Goal: Task Accomplishment & Management: Use online tool/utility

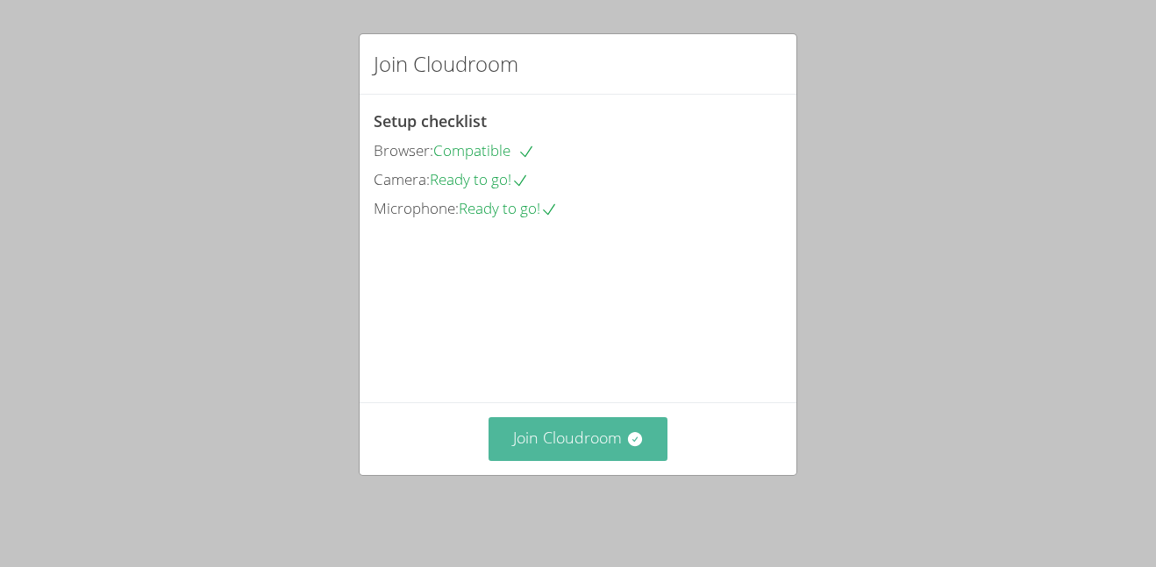
click at [578, 460] on button "Join Cloudroom" at bounding box center [578, 438] width 180 height 43
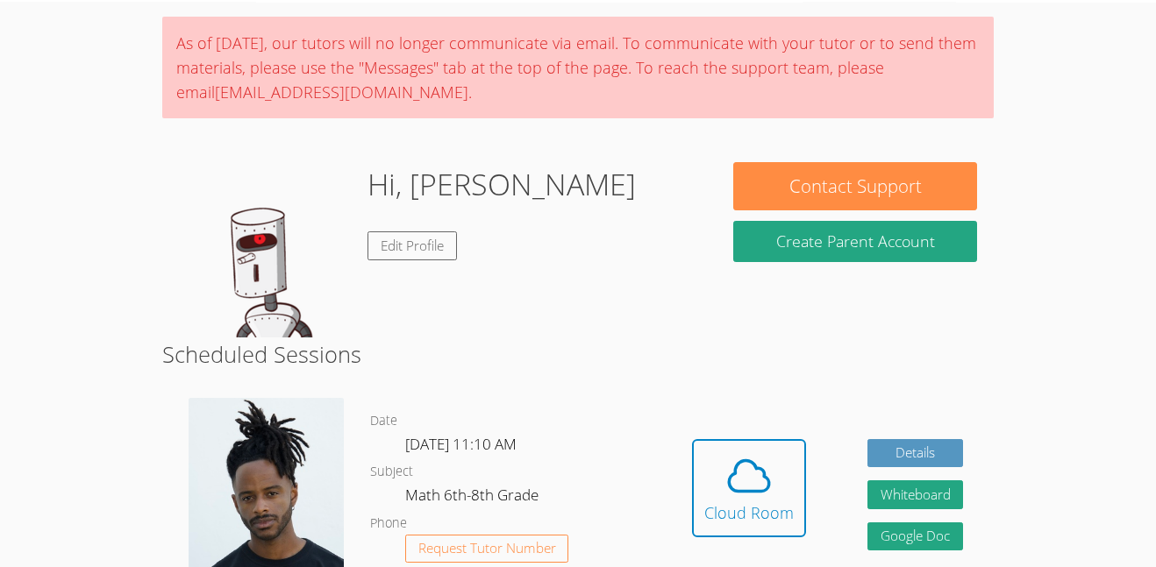
scroll to position [69, 0]
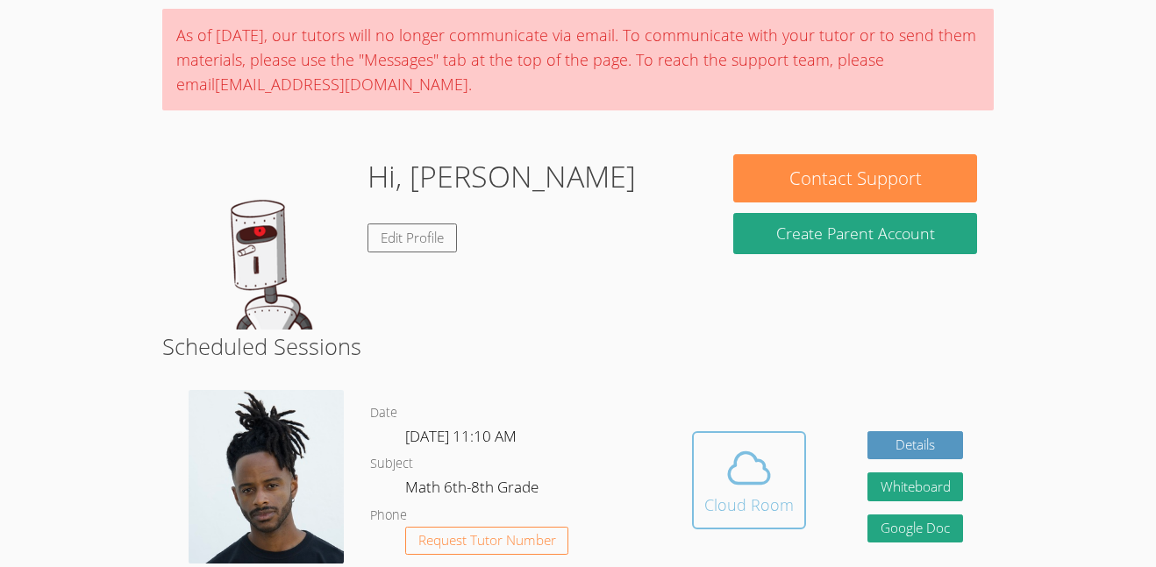
click at [743, 461] on icon at bounding box center [748, 468] width 49 height 49
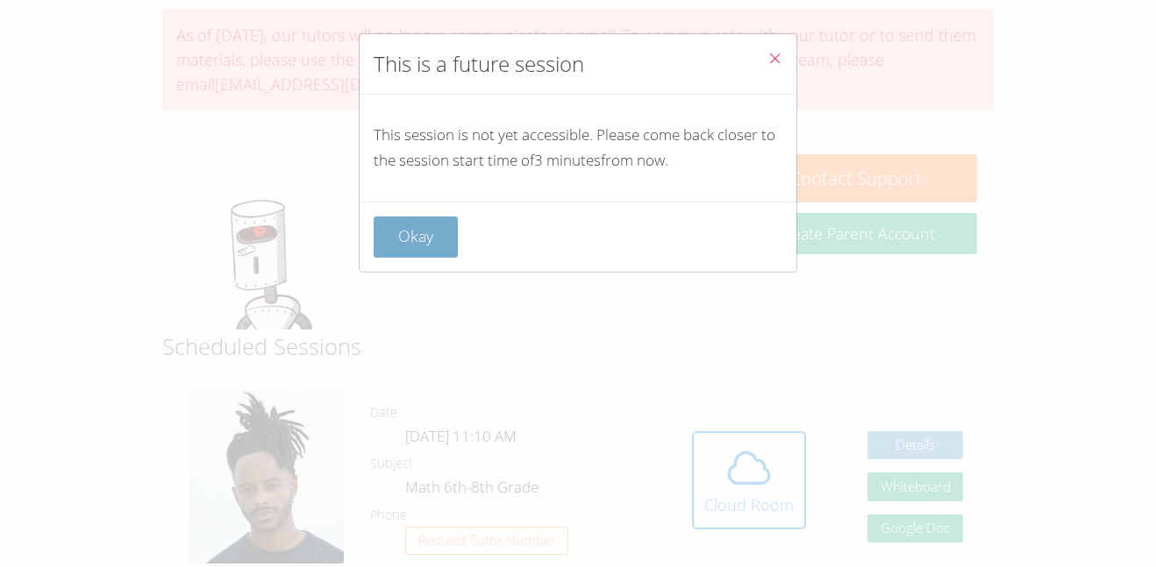
click at [430, 248] on button "Okay" at bounding box center [416, 237] width 84 height 41
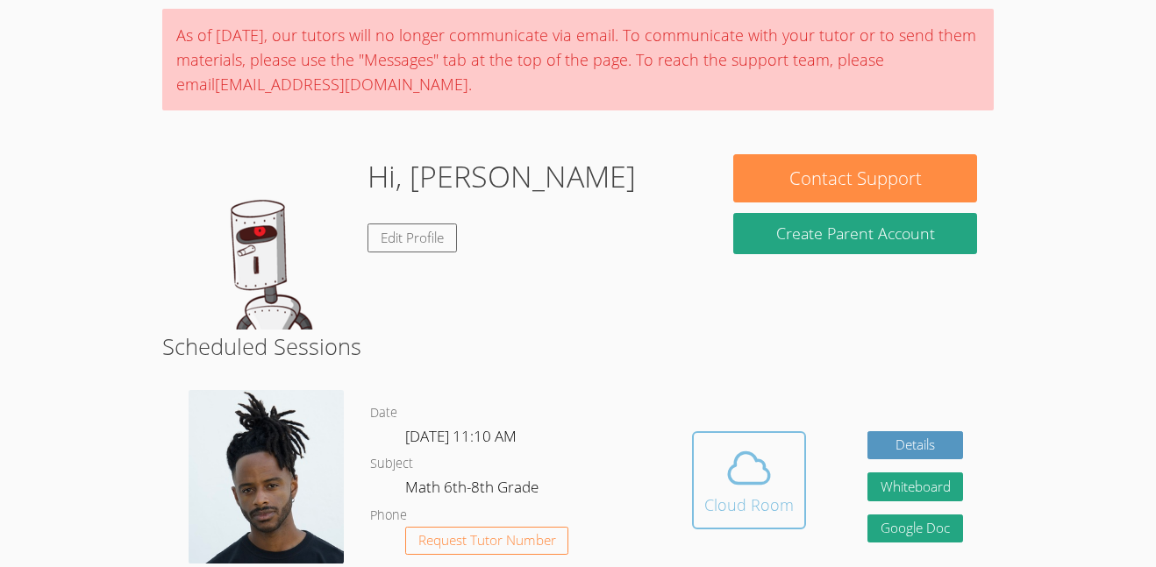
click at [768, 494] on div "Cloud Room" at bounding box center [748, 505] width 89 height 25
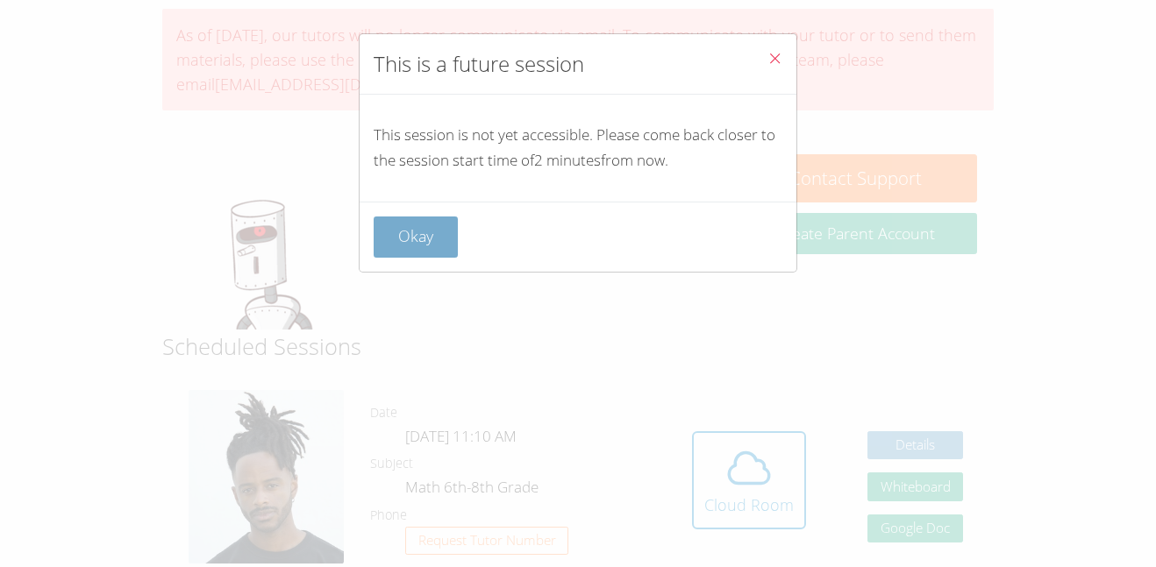
click at [413, 243] on button "Okay" at bounding box center [416, 237] width 84 height 41
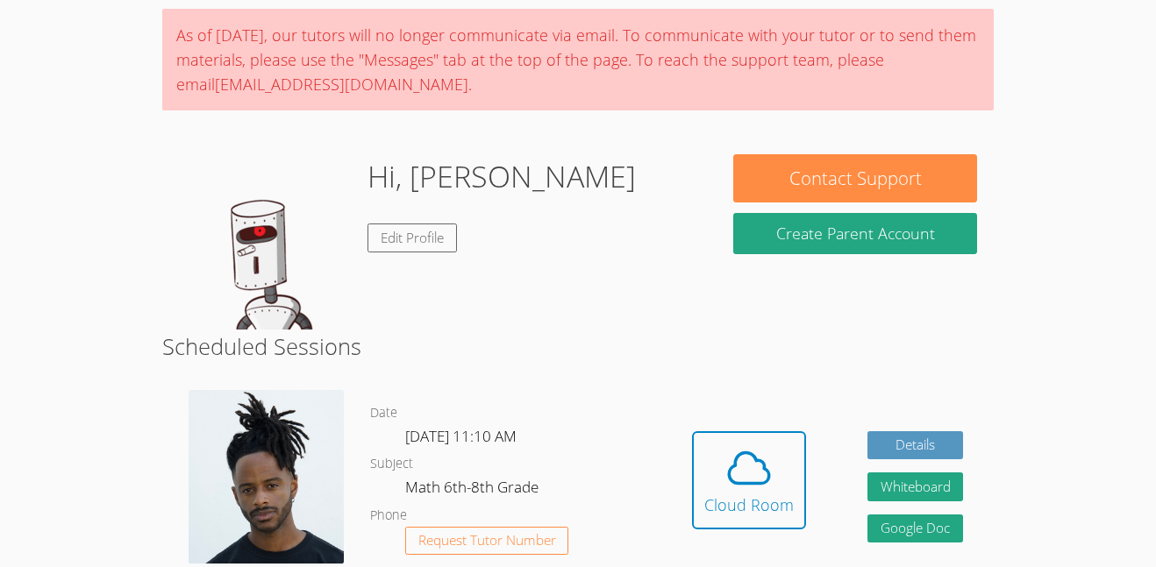
click at [413, 243] on link "Edit Profile" at bounding box center [411, 238] width 89 height 29
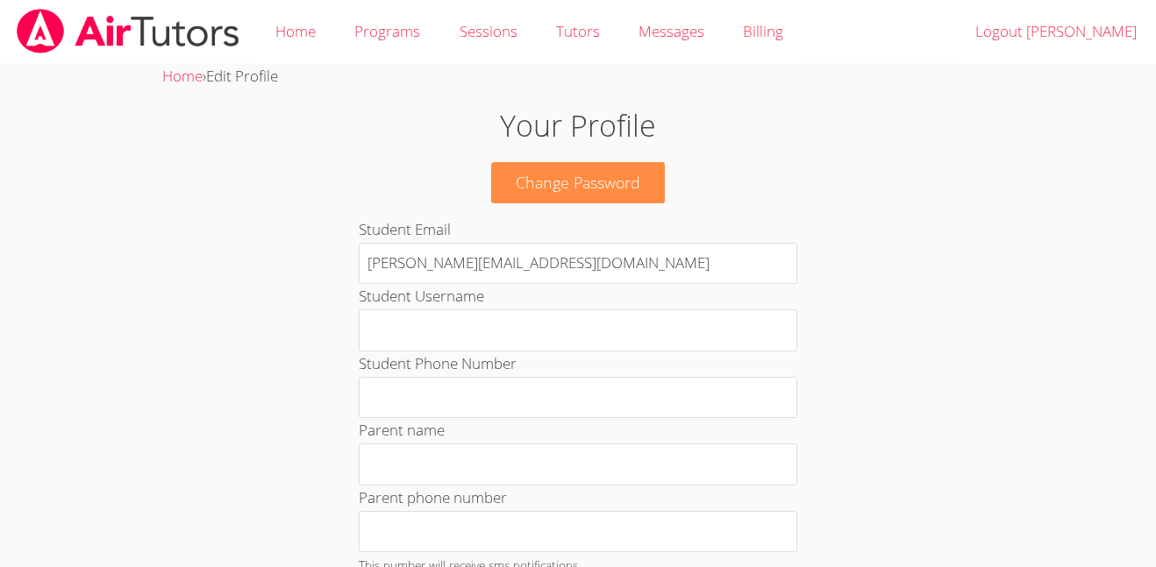
scroll to position [69, 0]
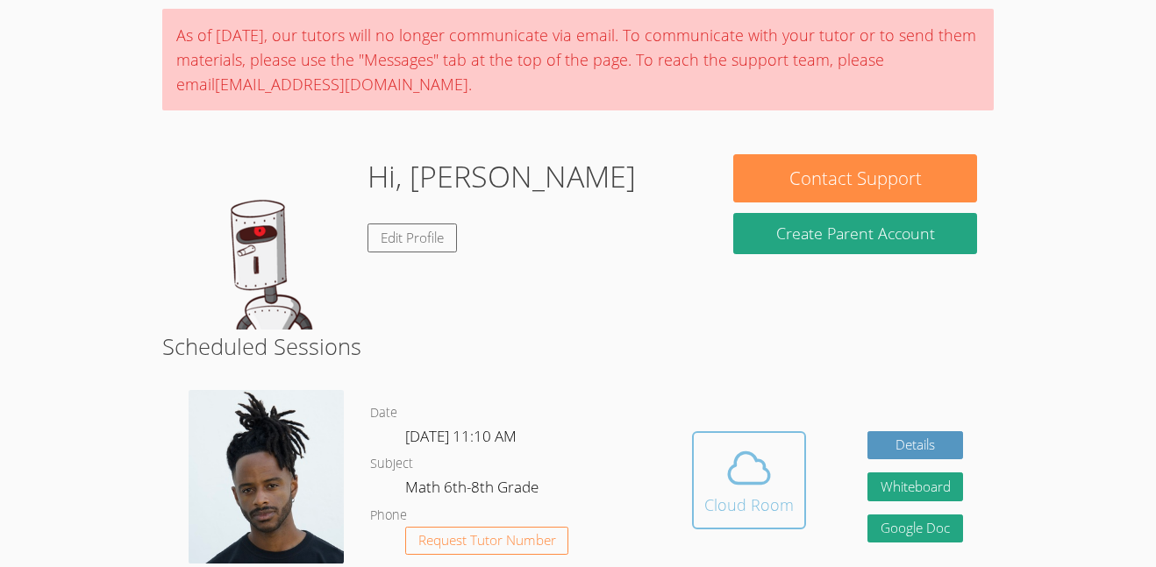
click at [755, 513] on div "Cloud Room" at bounding box center [748, 505] width 89 height 25
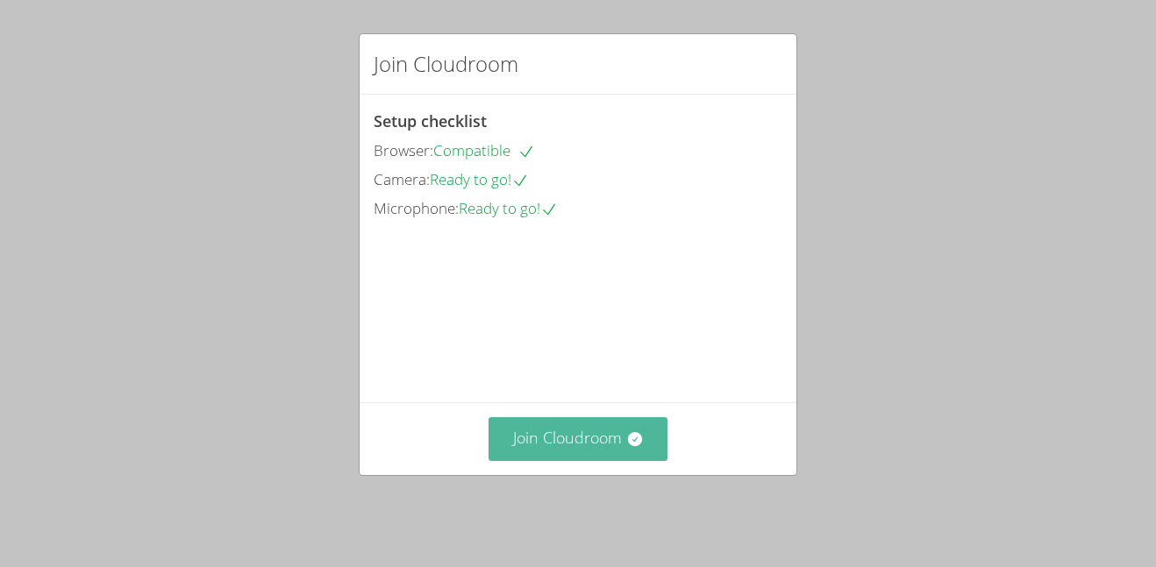
click at [591, 442] on button "Join Cloudroom" at bounding box center [578, 438] width 180 height 43
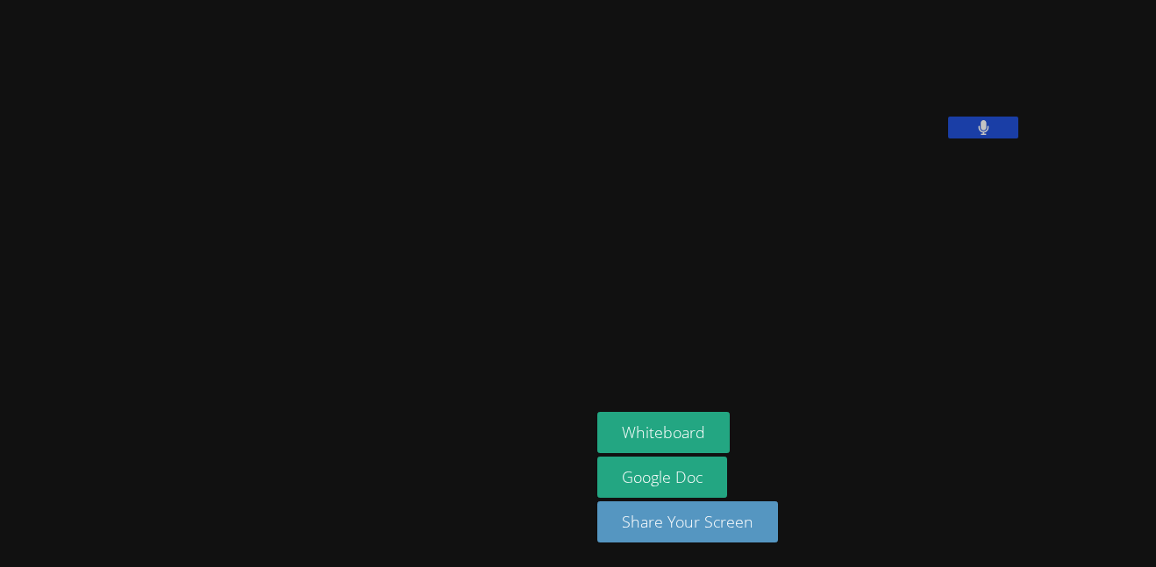
click at [948, 139] on button at bounding box center [983, 128] width 70 height 22
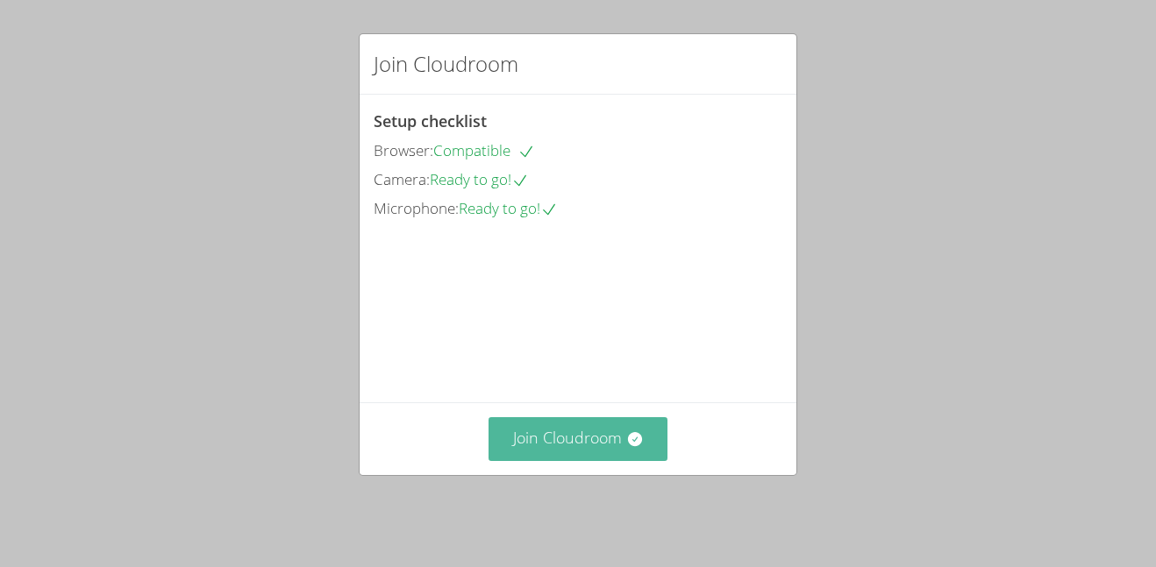
click at [566, 460] on button "Join Cloudroom" at bounding box center [578, 438] width 180 height 43
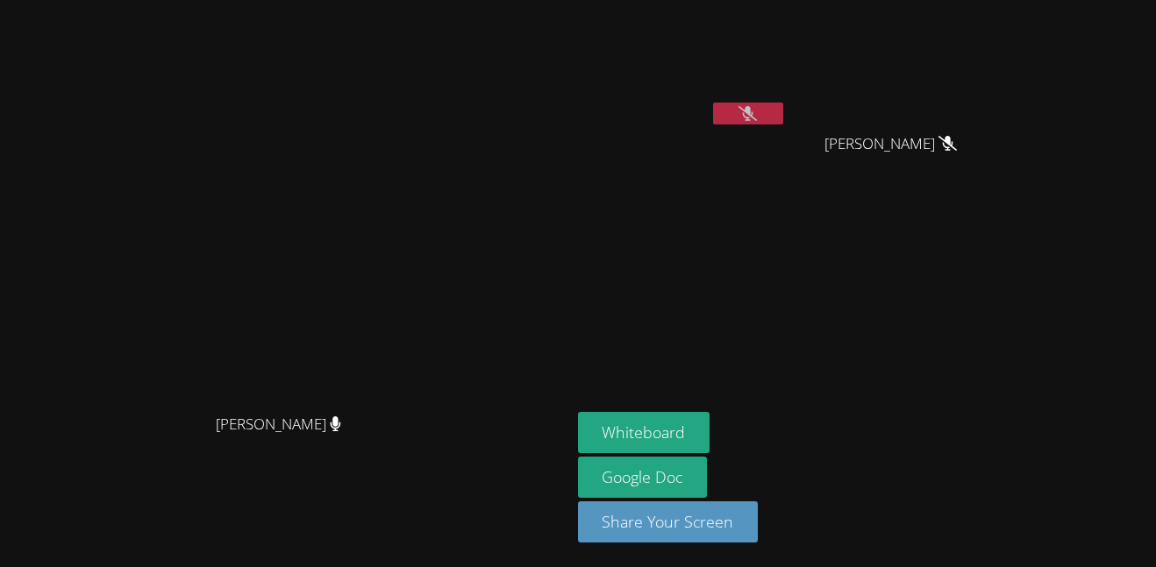
click at [783, 117] on button at bounding box center [748, 114] width 70 height 22
click at [783, 120] on button at bounding box center [748, 114] width 70 height 22
click at [710, 424] on button "Whiteboard" at bounding box center [644, 432] width 132 height 41
click at [783, 117] on button at bounding box center [748, 114] width 70 height 22
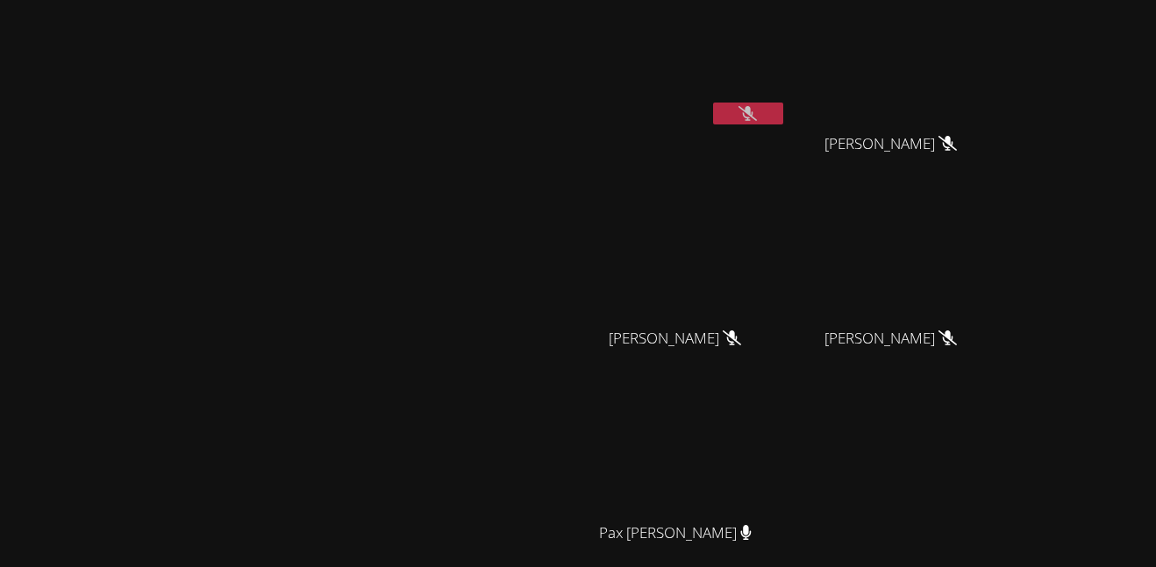
click at [783, 107] on button at bounding box center [748, 114] width 70 height 22
click at [783, 106] on button at bounding box center [748, 114] width 70 height 22
click at [783, 110] on button at bounding box center [748, 114] width 70 height 22
click at [757, 118] on icon at bounding box center [747, 113] width 18 height 15
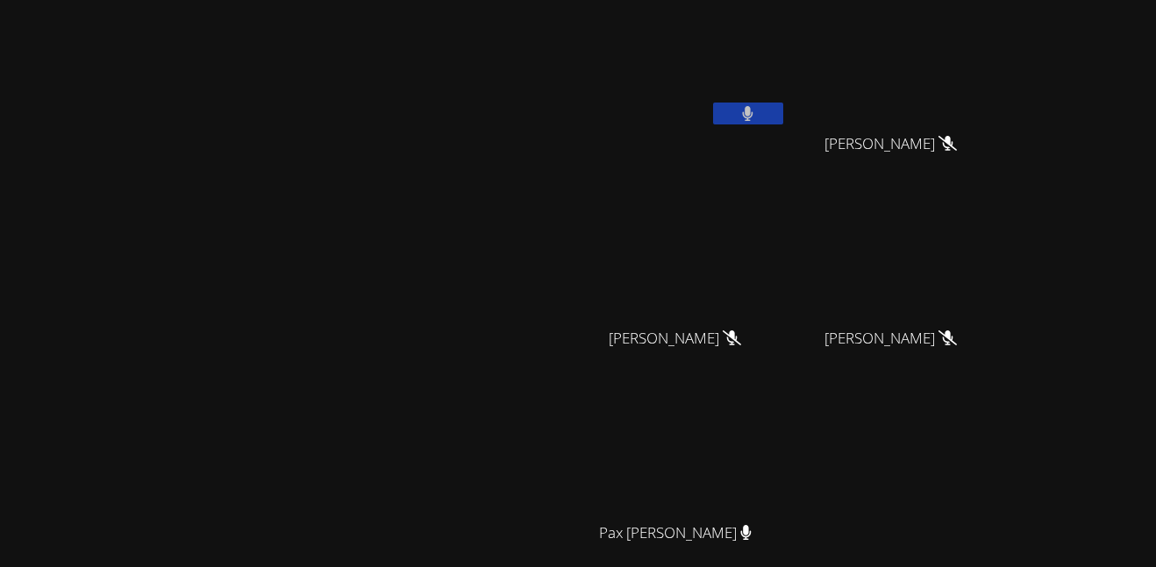
click at [753, 110] on icon at bounding box center [748, 113] width 11 height 15
click at [757, 118] on icon at bounding box center [747, 113] width 18 height 15
click at [753, 116] on icon at bounding box center [748, 113] width 11 height 15
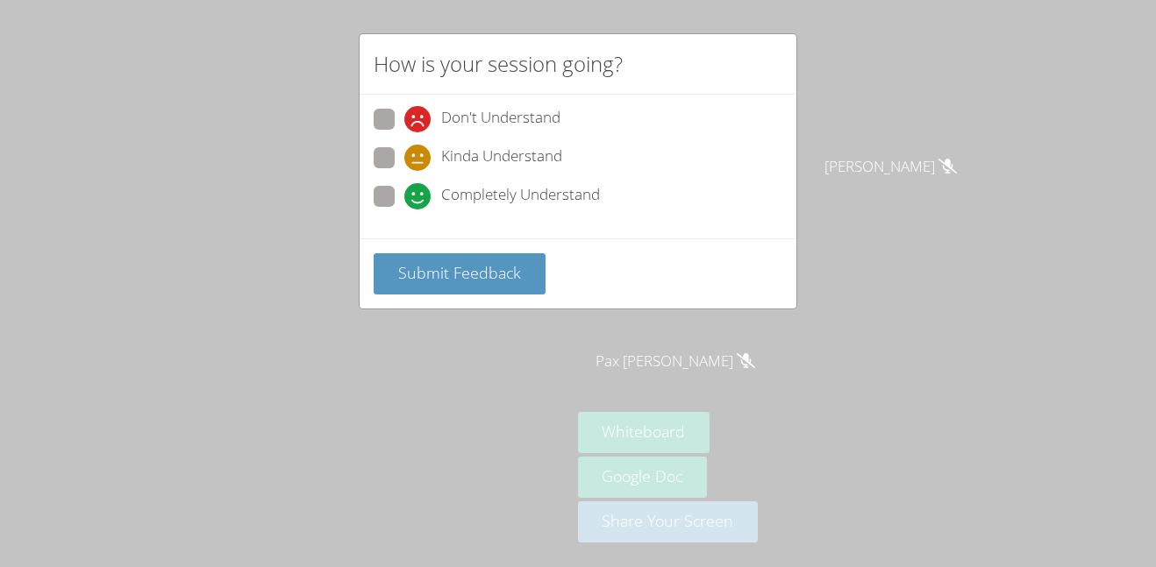
click at [407, 189] on icon at bounding box center [417, 196] width 26 height 26
click at [407, 189] on input "Completely Understand" at bounding box center [411, 193] width 15 height 15
radio input "true"
click at [430, 267] on span "Submit Feedback" at bounding box center [459, 272] width 123 height 21
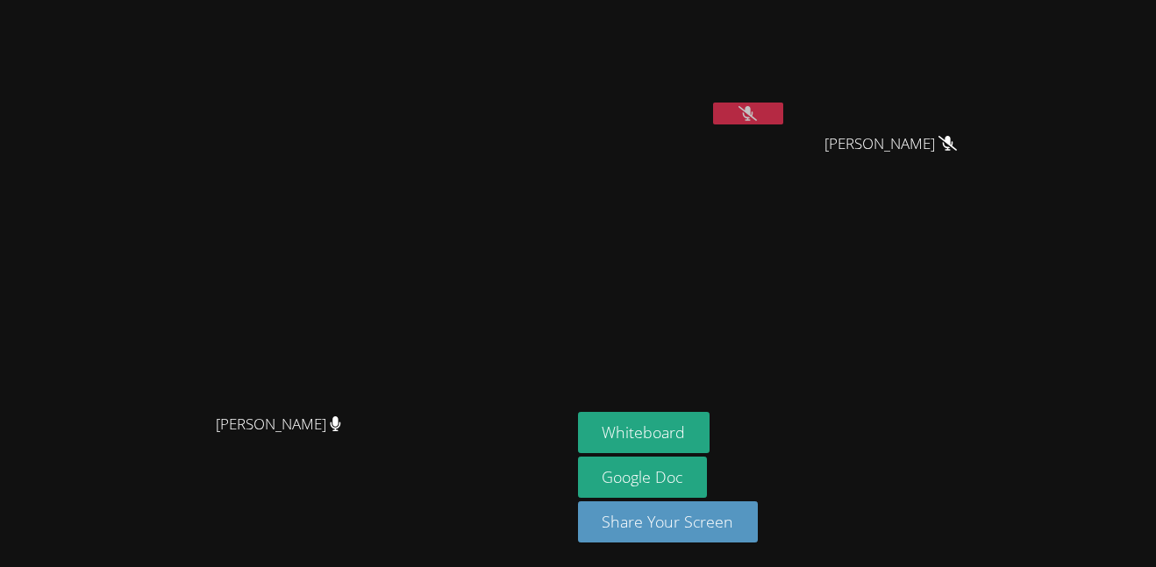
scroll to position [0, 0]
